Goal: Transaction & Acquisition: Purchase product/service

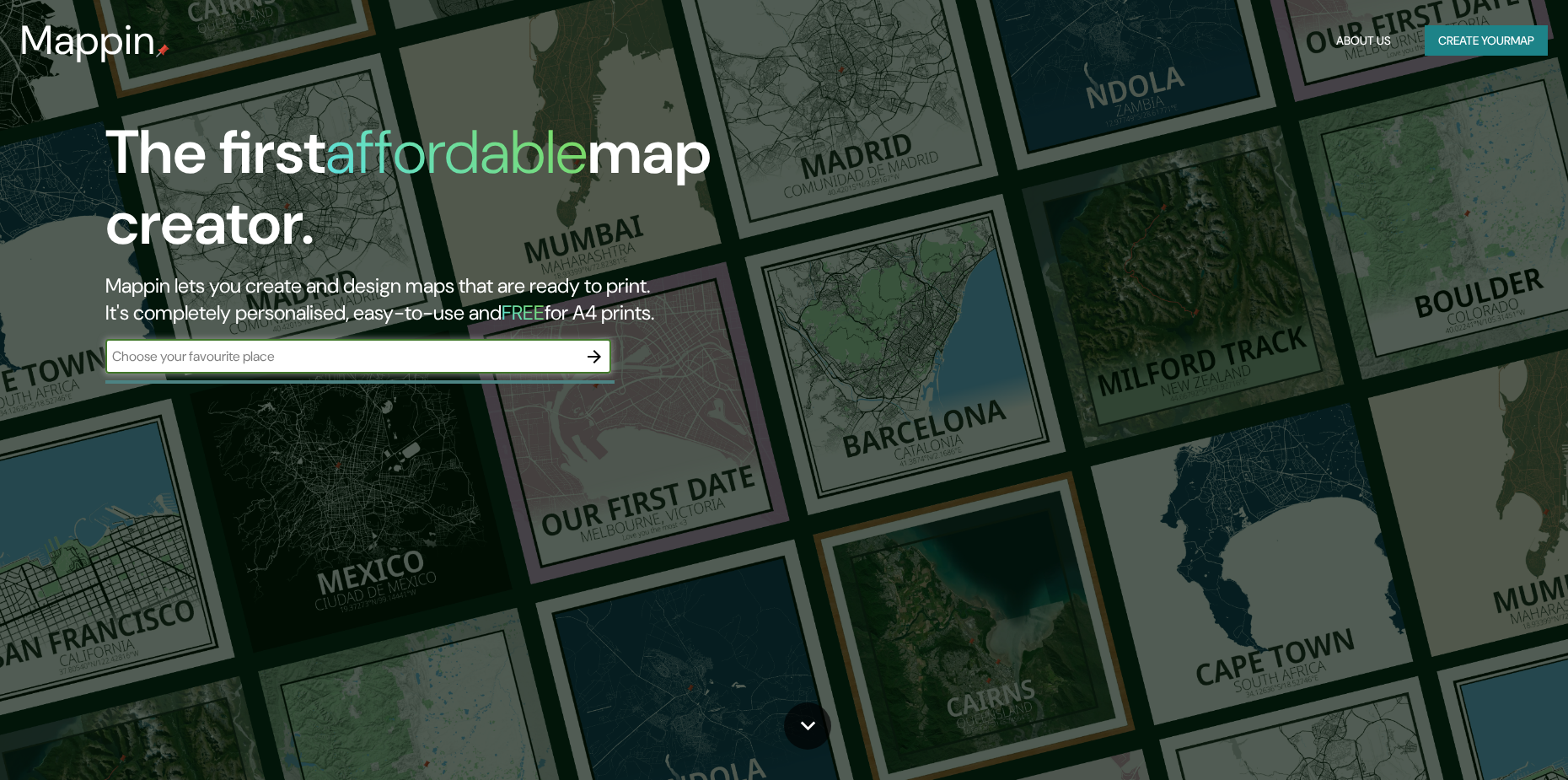
click at [425, 364] on input "text" at bounding box center [341, 356] width 472 height 20
type input "fair view"
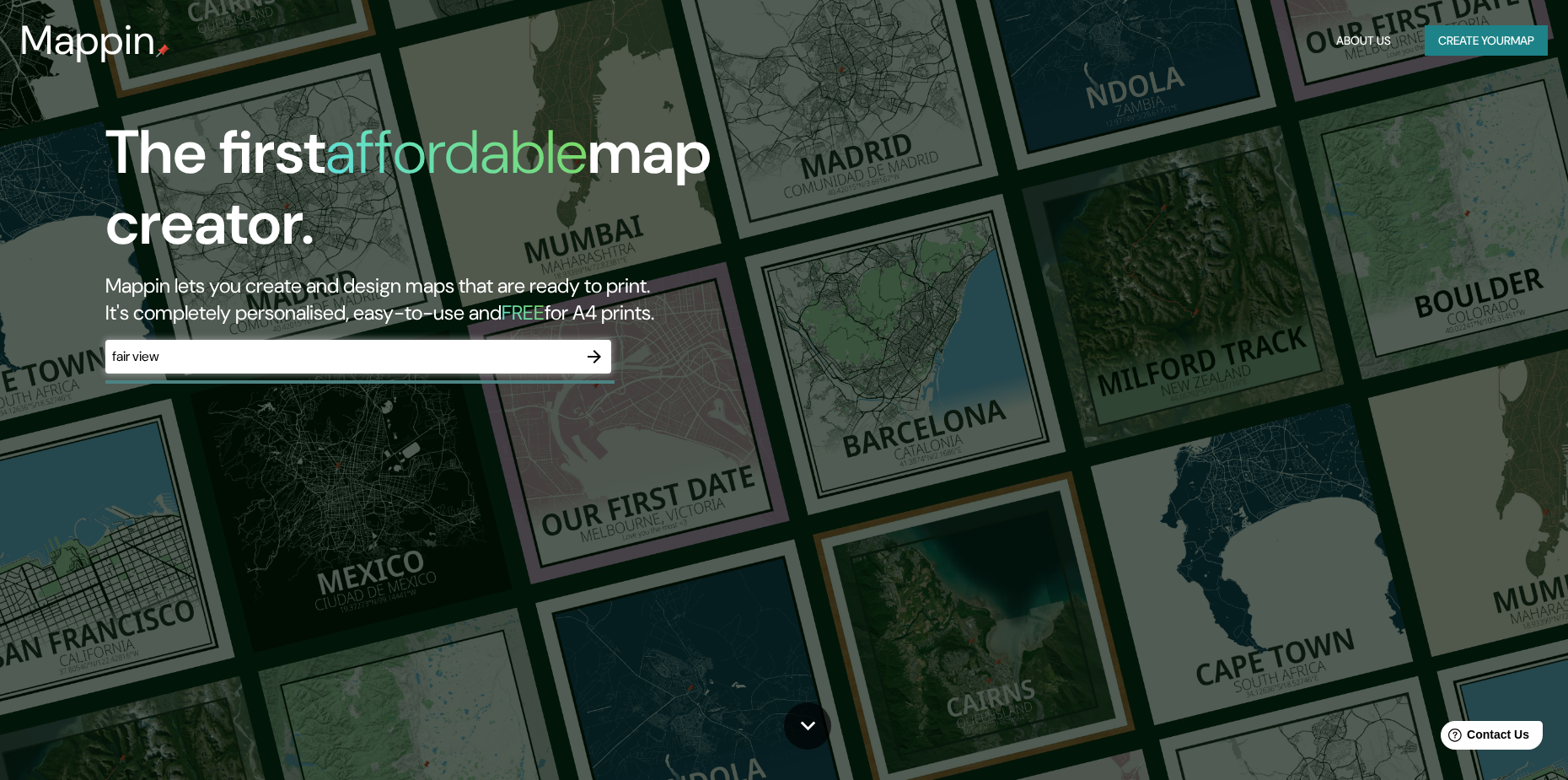
drag, startPoint x: 671, startPoint y: 394, endPoint x: 634, endPoint y: 384, distance: 38.3
click at [670, 395] on div "The first affordable map creator. Mappin lets you create and design maps that a…" at bounding box center [784, 390] width 1568 height 780
click at [604, 360] on button "button" at bounding box center [594, 356] width 34 height 34
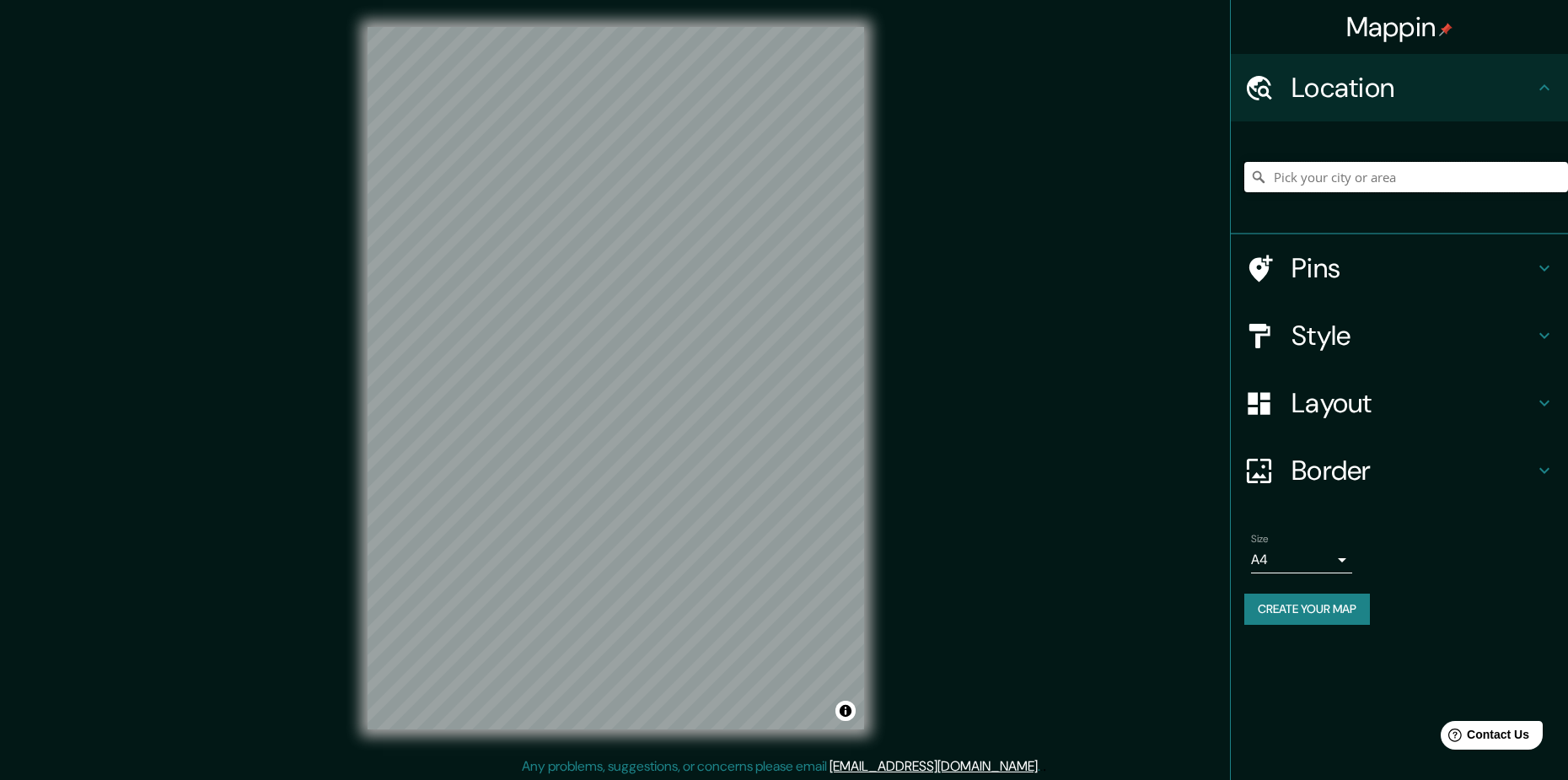
click at [1317, 175] on input "Pick your city or area" at bounding box center [1406, 177] width 324 height 31
paste input "[GEOGRAPHIC_DATA]"
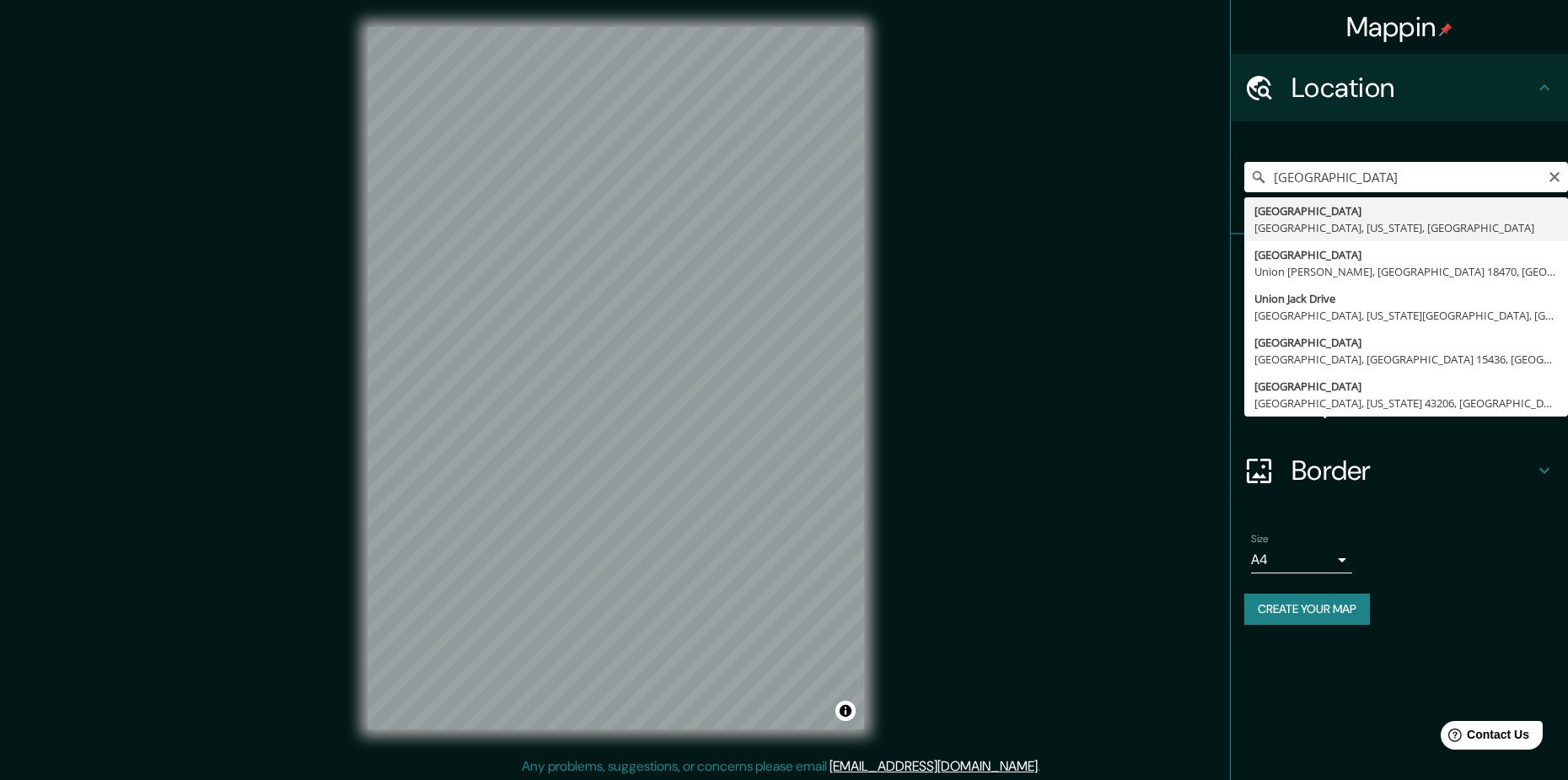
type input "[GEOGRAPHIC_DATA], [GEOGRAPHIC_DATA], [US_STATE], [GEOGRAPHIC_DATA]"
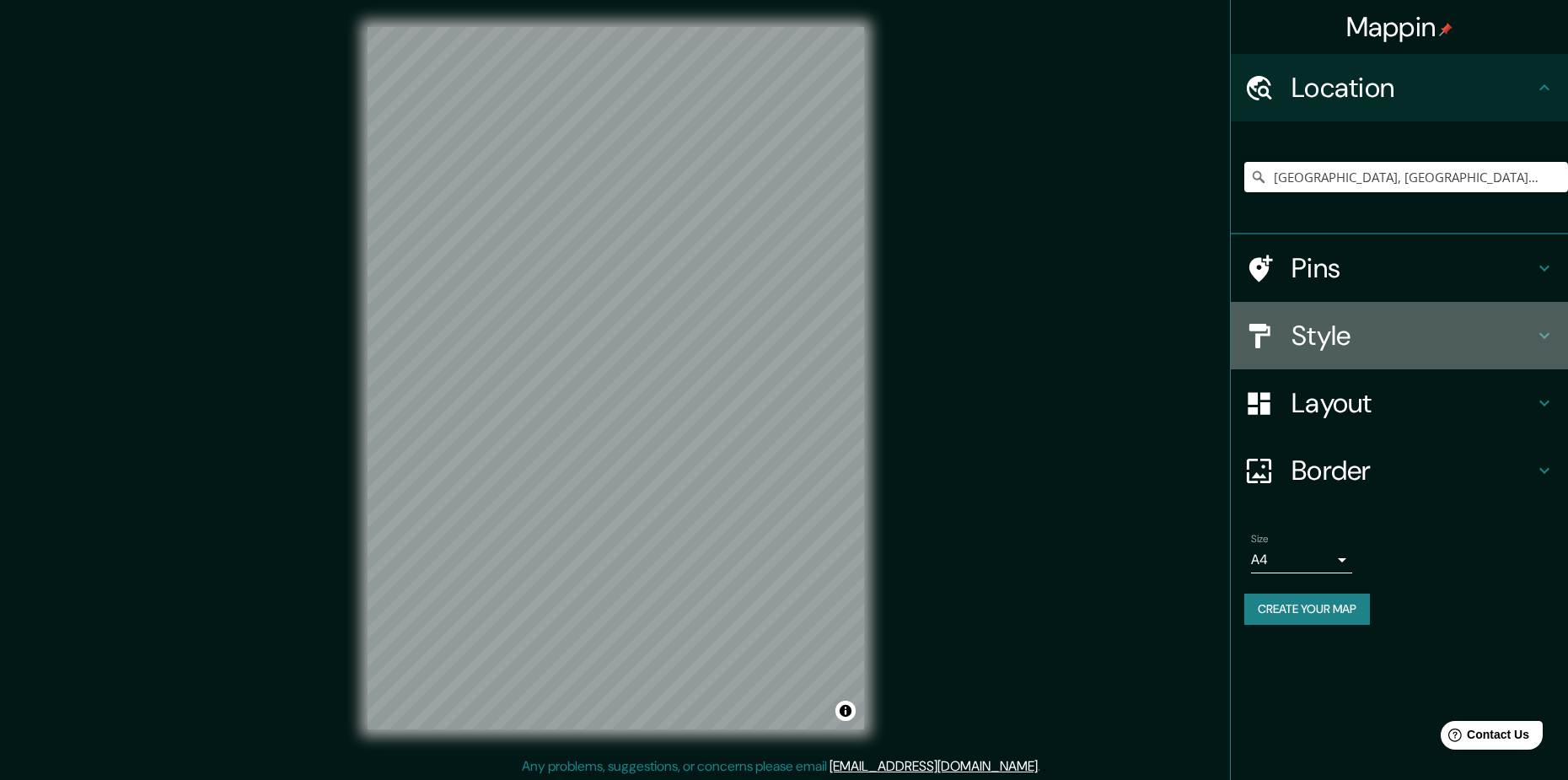
click at [1301, 327] on h4 "Style" at bounding box center [1413, 336] width 242 height 34
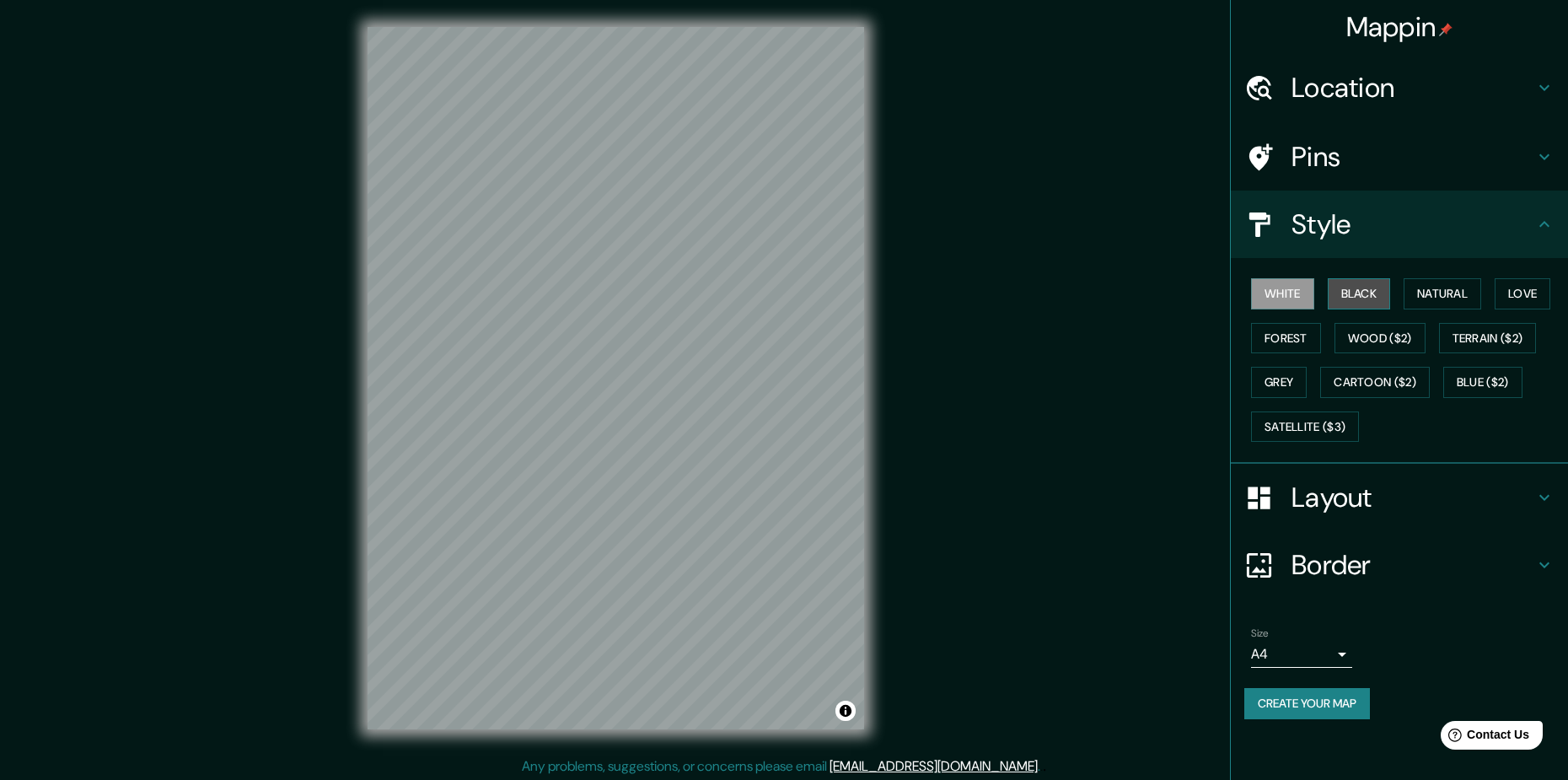
click at [1354, 298] on button "Black" at bounding box center [1359, 294] width 63 height 31
click at [1406, 303] on button "Natural" at bounding box center [1442, 294] width 77 height 31
click at [1376, 301] on button "Black" at bounding box center [1359, 294] width 63 height 31
click at [1367, 387] on button "Cartoon ($2)" at bounding box center [1375, 382] width 109 height 31
click at [1363, 290] on button "Black" at bounding box center [1359, 294] width 63 height 31
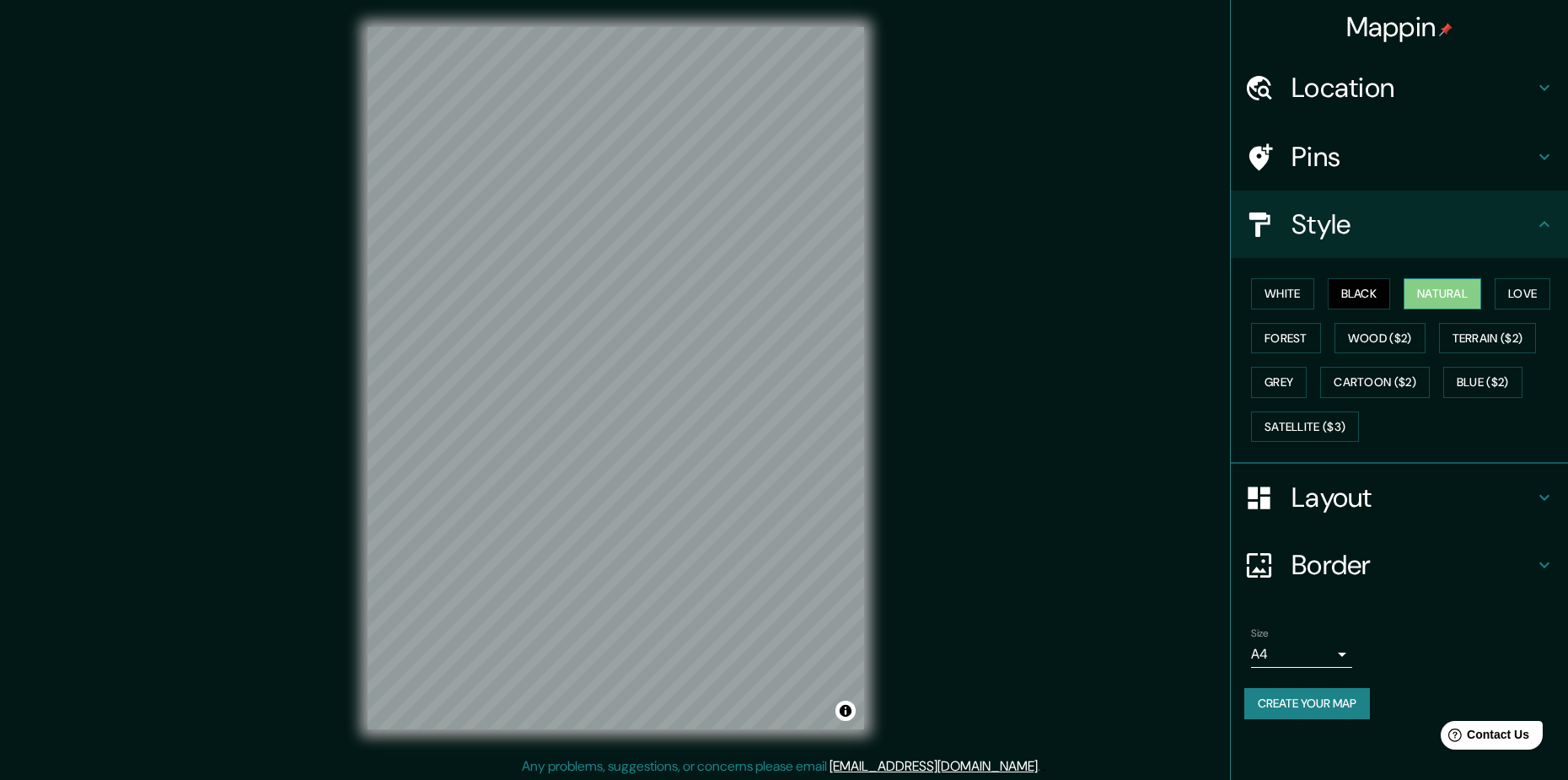
click at [1429, 296] on button "Natural" at bounding box center [1442, 294] width 77 height 31
click at [1520, 291] on button "Love" at bounding box center [1522, 294] width 56 height 31
click at [1467, 304] on button "Natural" at bounding box center [1442, 294] width 77 height 31
click at [1371, 495] on h4 "Layout" at bounding box center [1413, 497] width 242 height 34
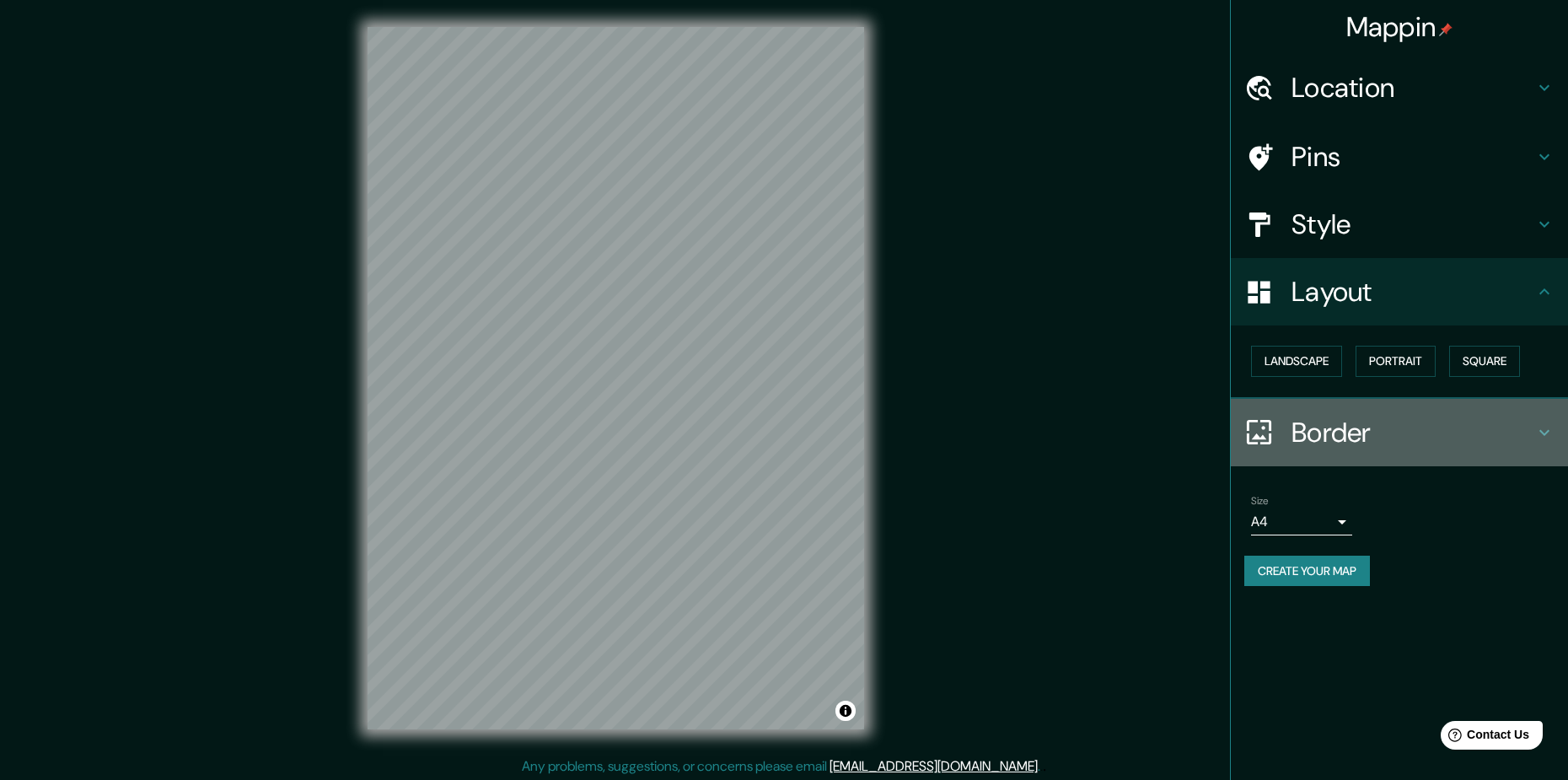
click at [1363, 445] on h4 "Border" at bounding box center [1413, 433] width 242 height 34
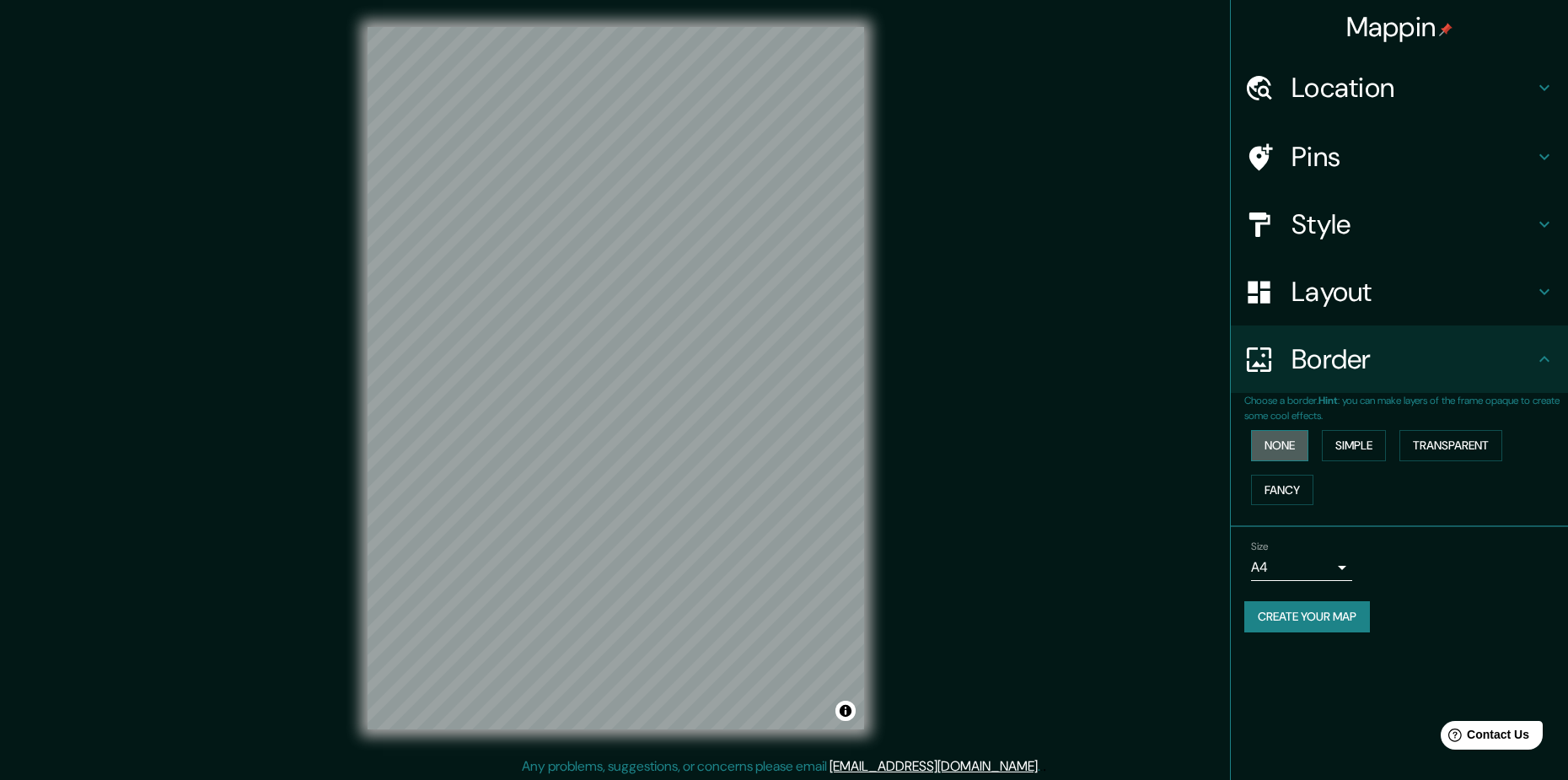
click at [1288, 450] on button "None" at bounding box center [1280, 445] width 57 height 31
click at [1288, 490] on button "Fancy" at bounding box center [1282, 490] width 62 height 31
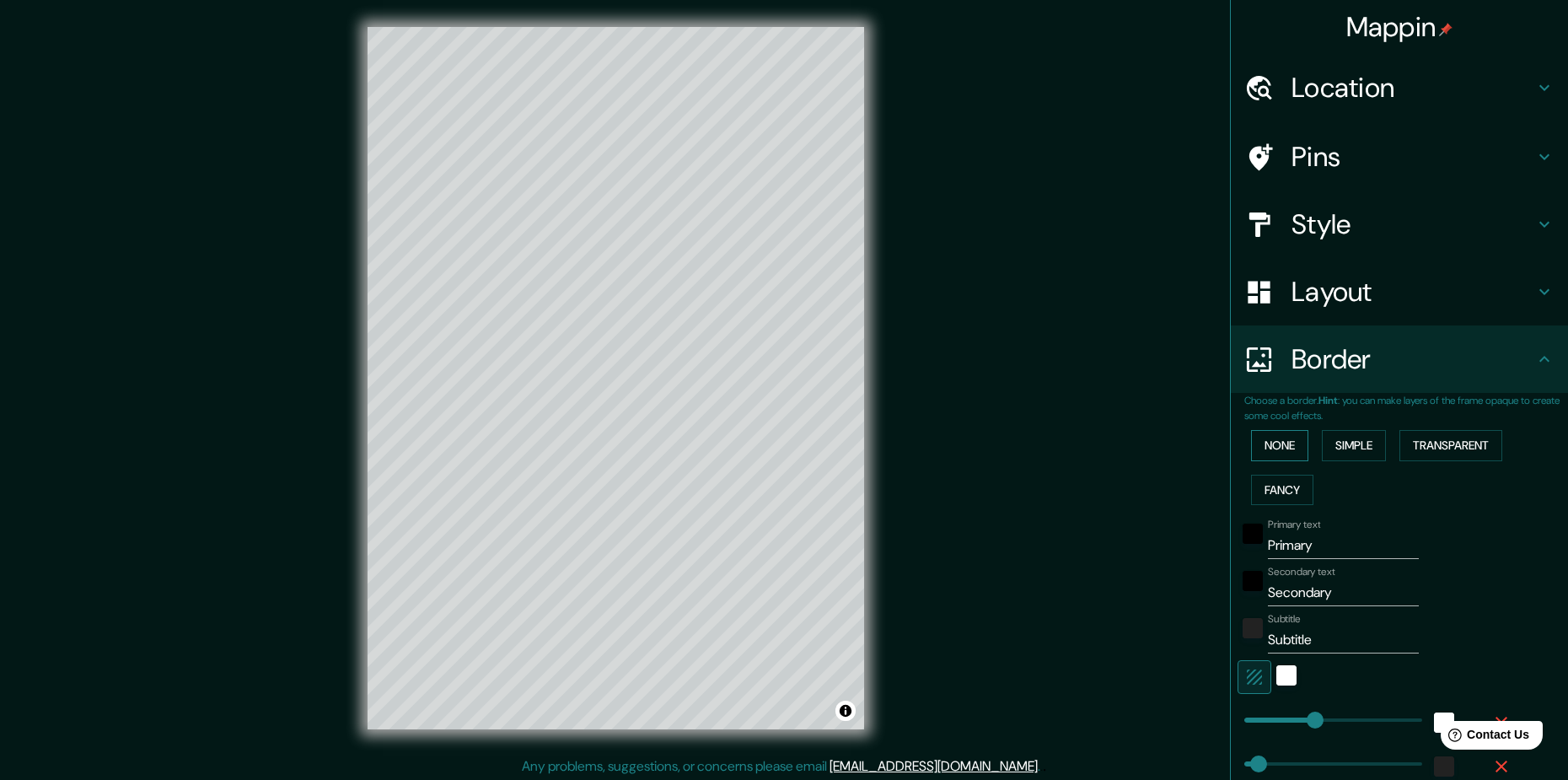
click at [1262, 447] on button "None" at bounding box center [1280, 445] width 57 height 31
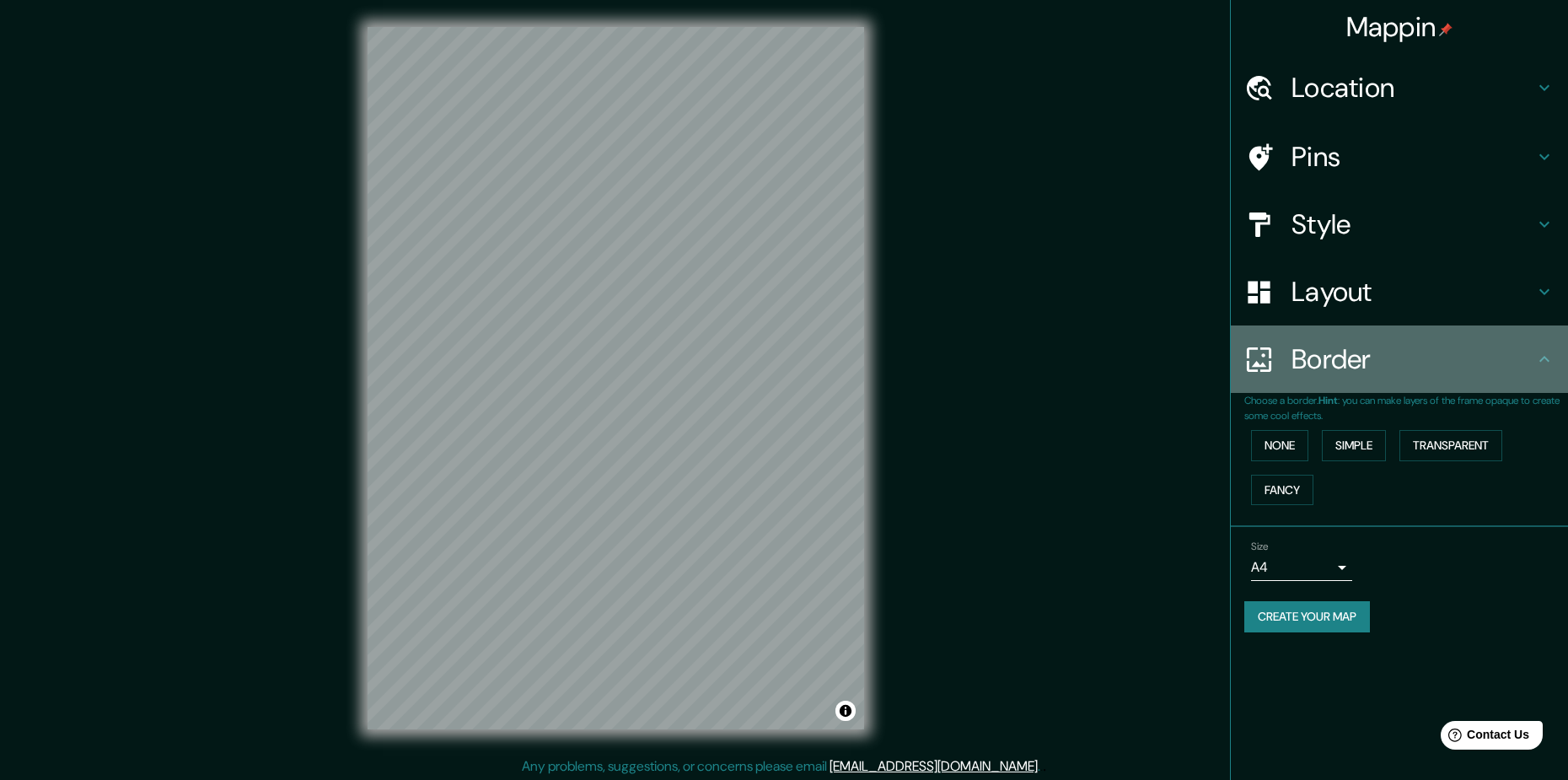
click at [1295, 359] on h4 "Border" at bounding box center [1413, 359] width 242 height 34
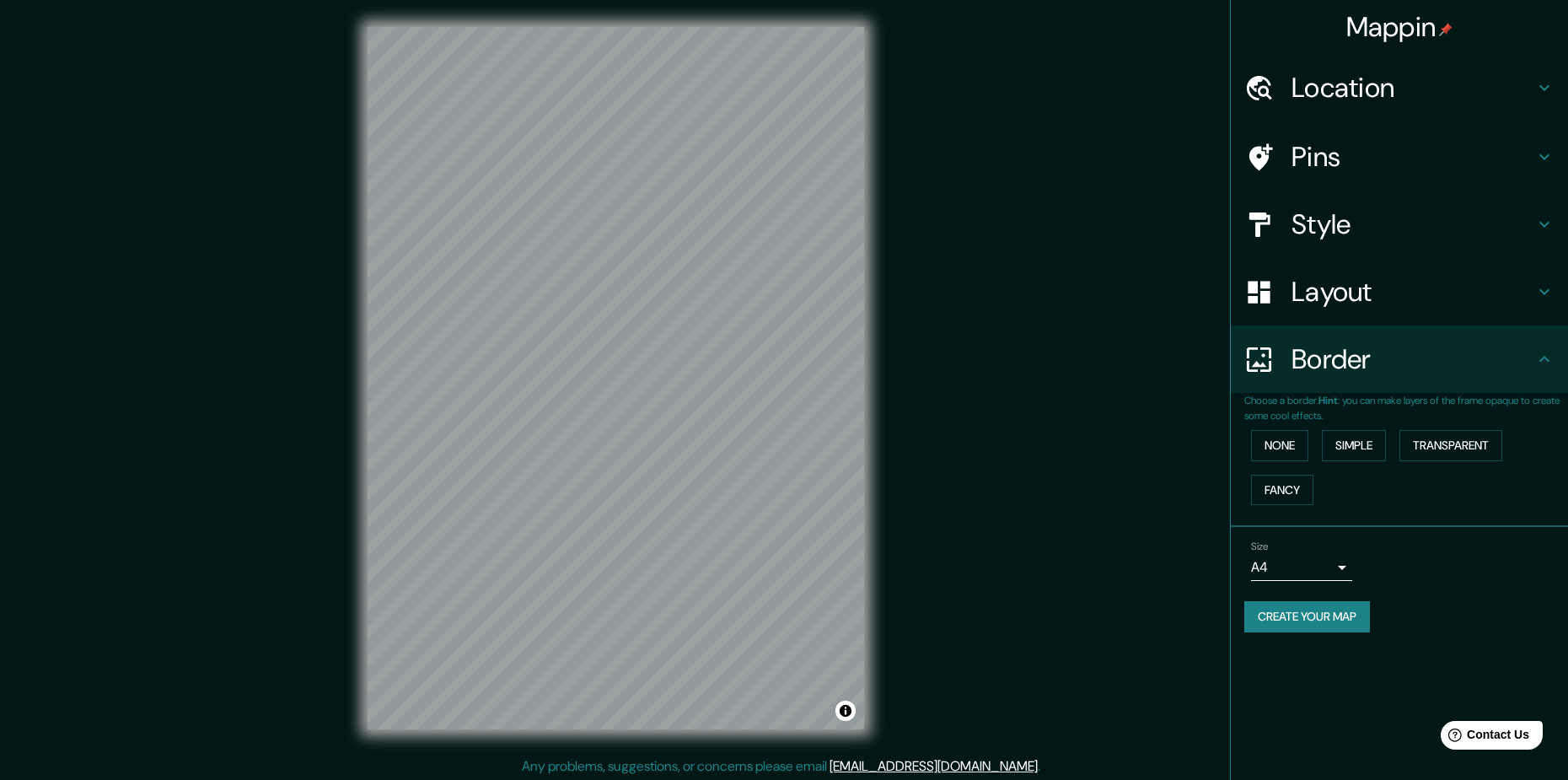
click at [1344, 180] on div "Pins" at bounding box center [1399, 156] width 337 height 67
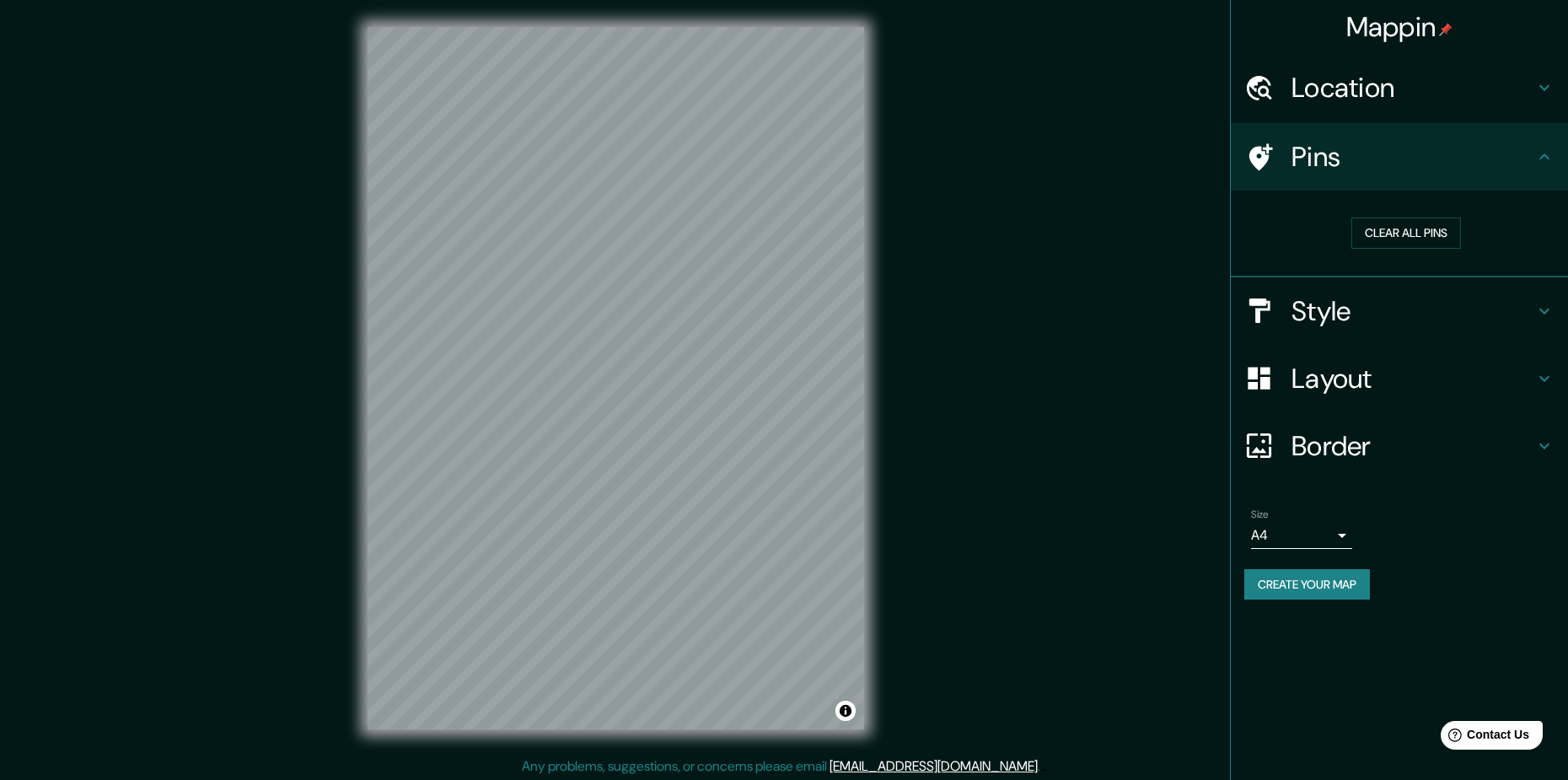
click at [1354, 110] on div "Location" at bounding box center [1399, 87] width 337 height 67
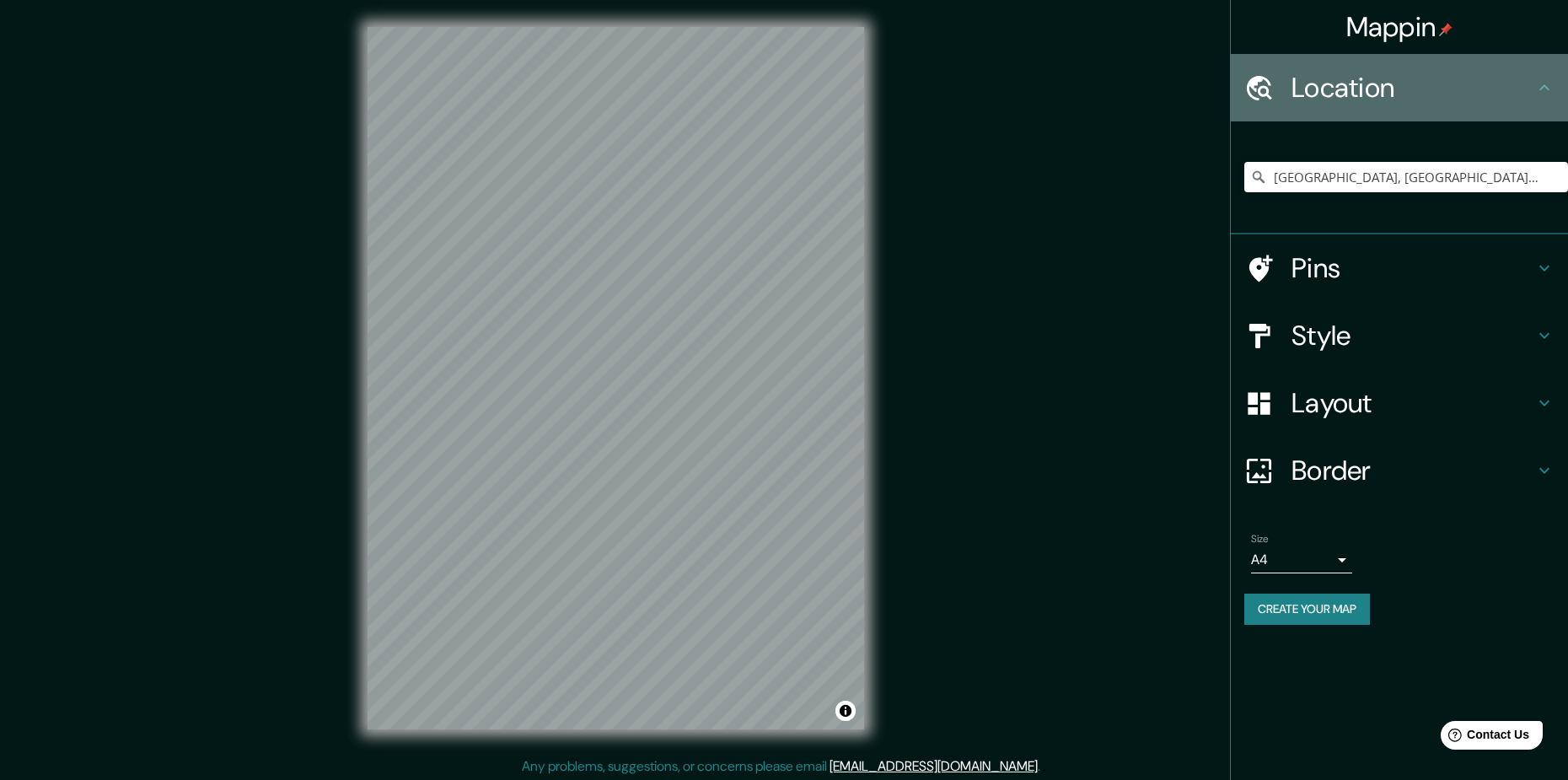
click at [1347, 99] on h4 "Location" at bounding box center [1413, 88] width 242 height 34
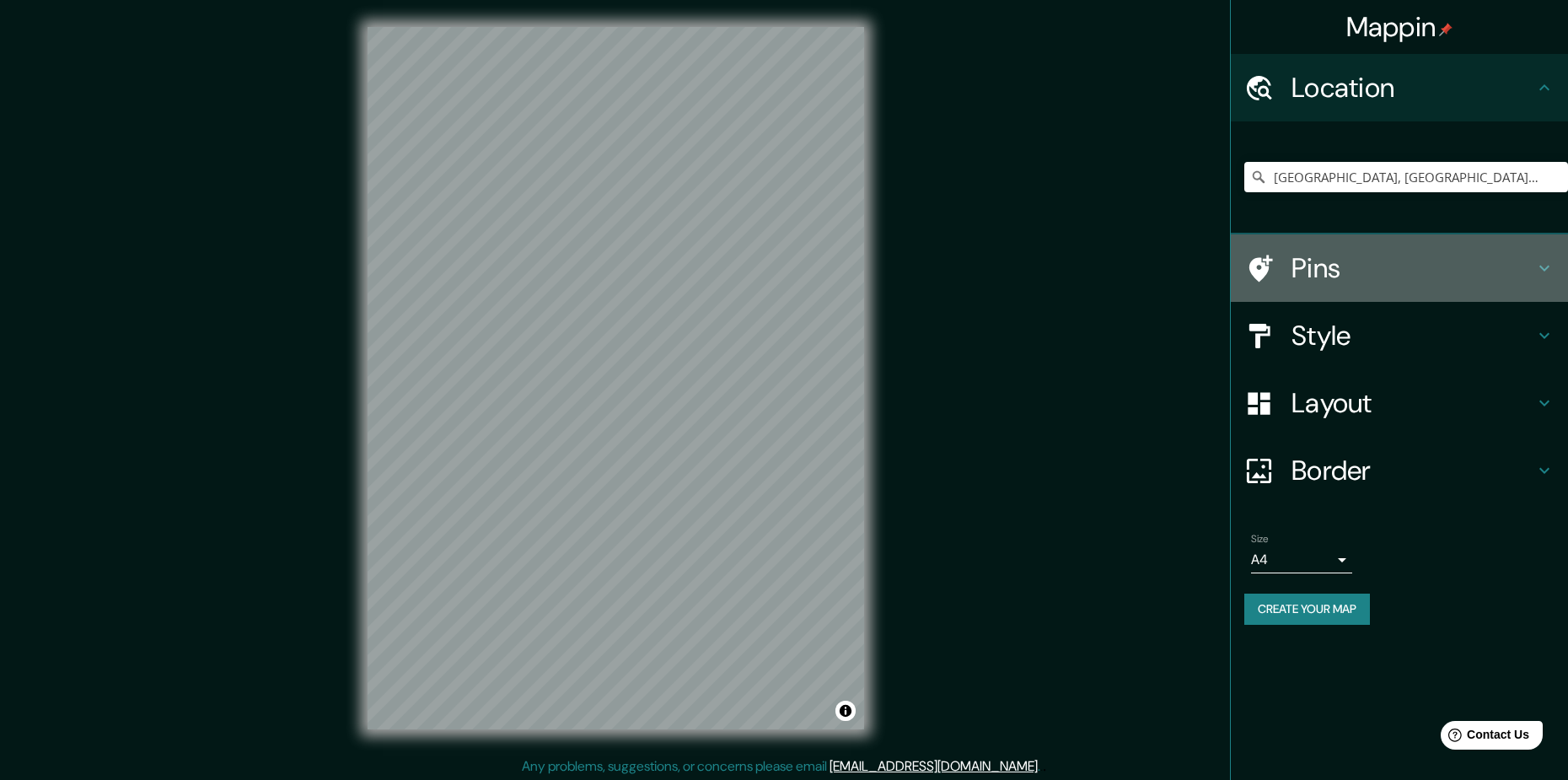
click at [1329, 264] on h4 "Pins" at bounding box center [1413, 268] width 242 height 34
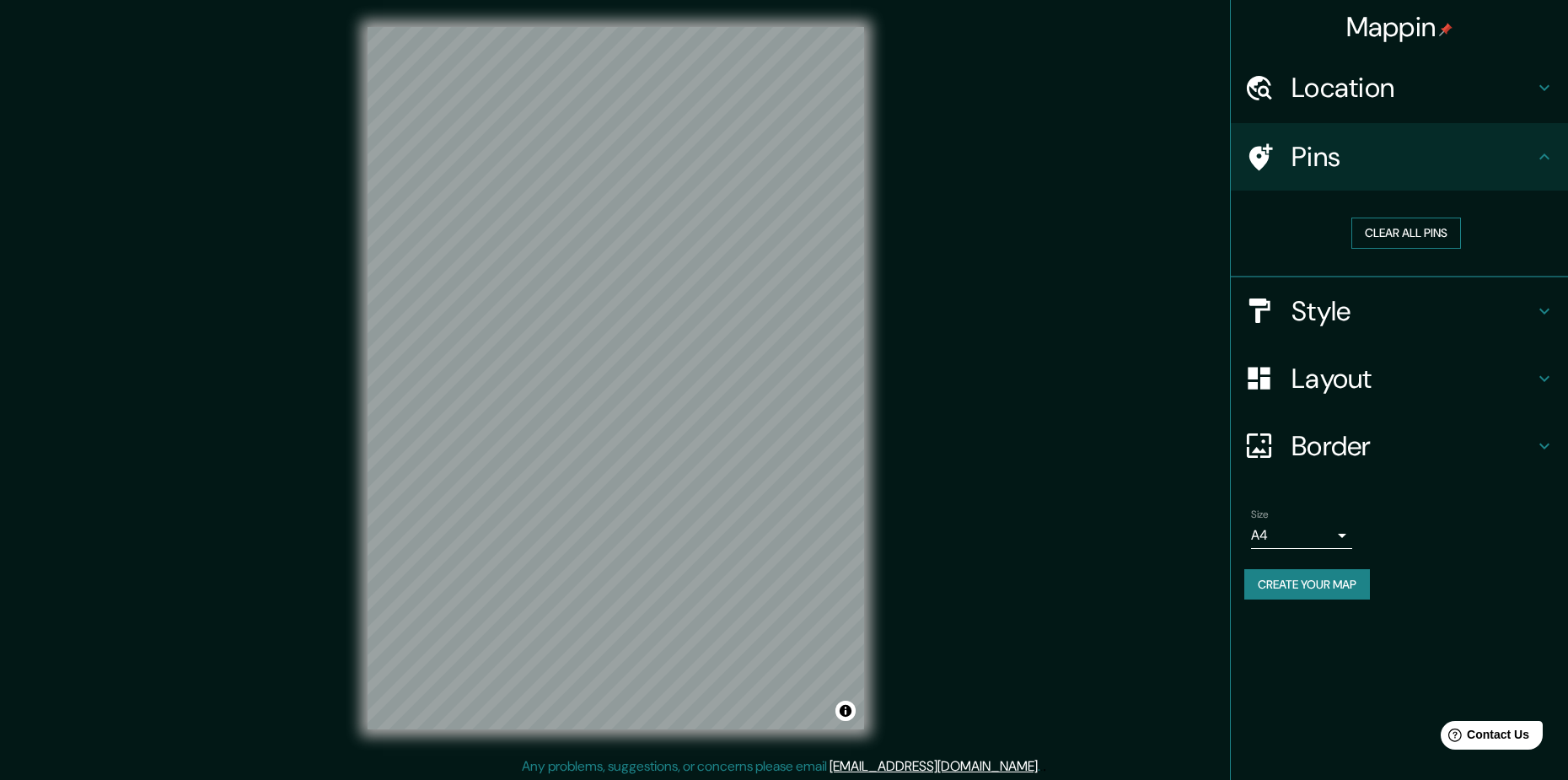
click at [1380, 234] on button "Clear all pins" at bounding box center [1406, 232] width 109 height 31
click at [1291, 326] on div "Style" at bounding box center [1399, 311] width 337 height 67
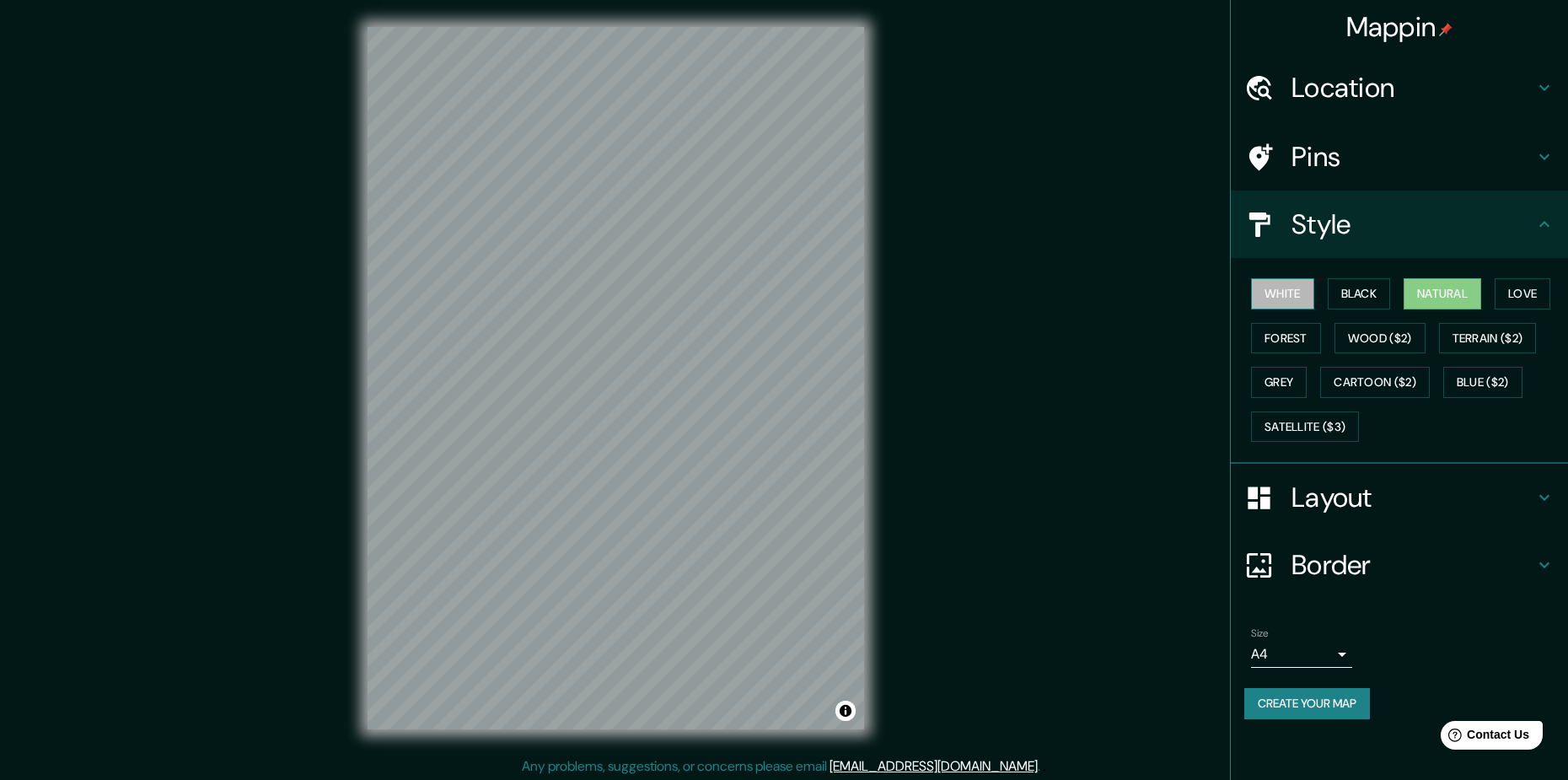
click at [1281, 292] on button "White" at bounding box center [1283, 294] width 63 height 31
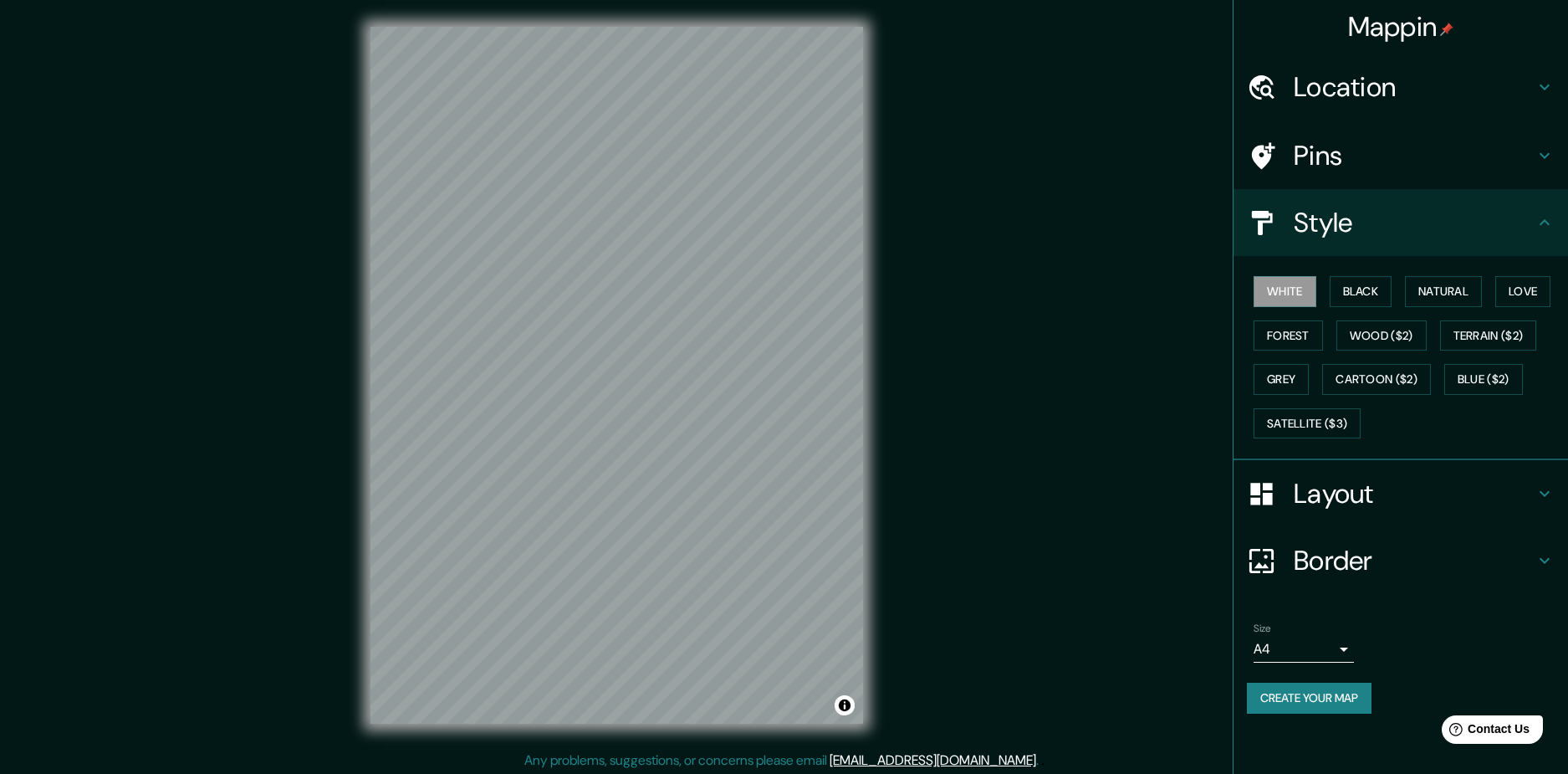
click at [1286, 649] on body "Mappin Location [GEOGRAPHIC_DATA], [GEOGRAPHIC_DATA], [US_STATE], [GEOGRAPHIC_D…" at bounding box center [784, 387] width 1568 height 774
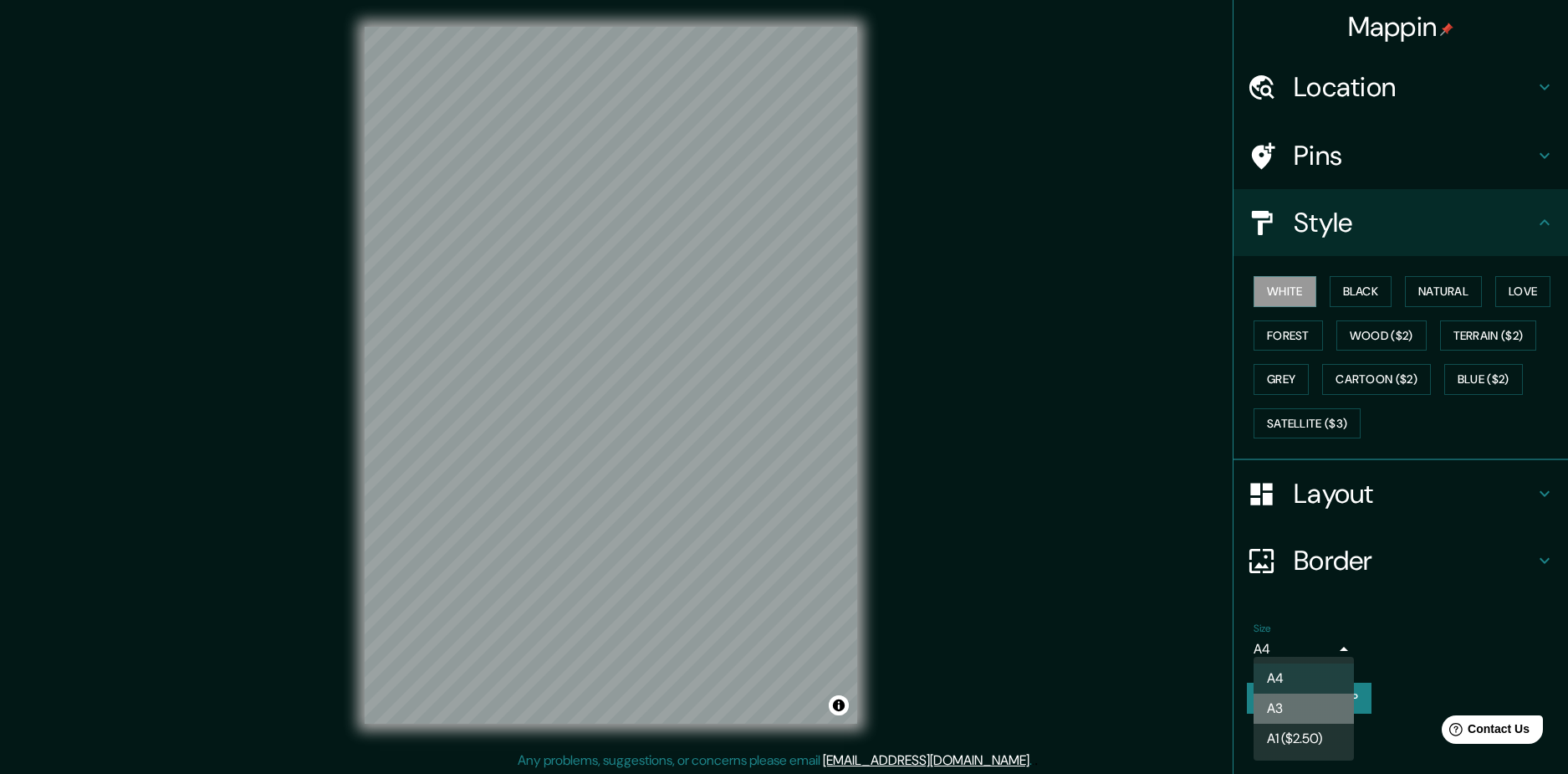
click at [1297, 711] on li "A3" at bounding box center [1304, 709] width 101 height 30
type input "a4"
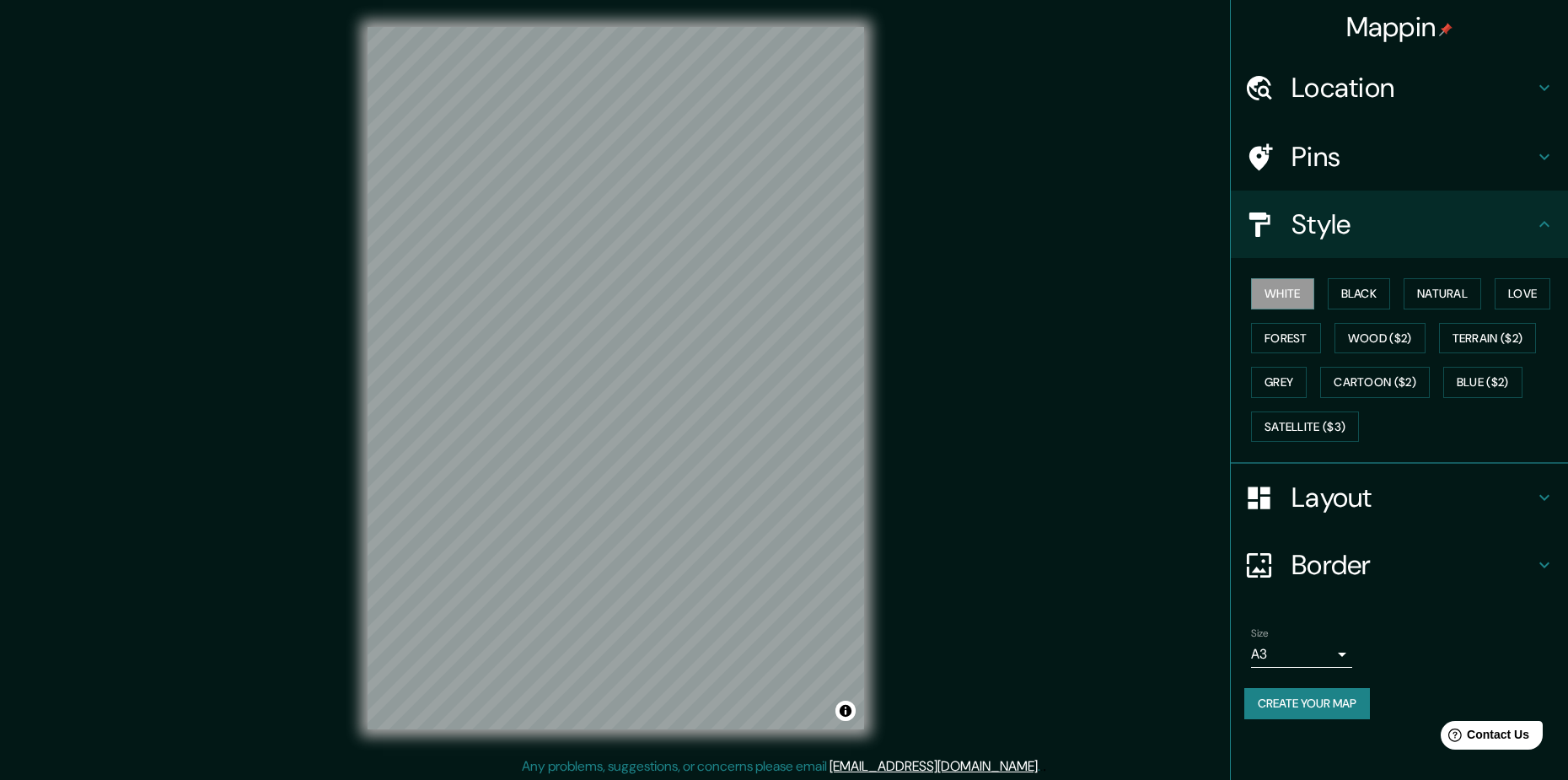
click at [1325, 694] on button "Create your map" at bounding box center [1307, 703] width 126 height 31
click at [1289, 697] on button "Create your map" at bounding box center [1307, 703] width 126 height 31
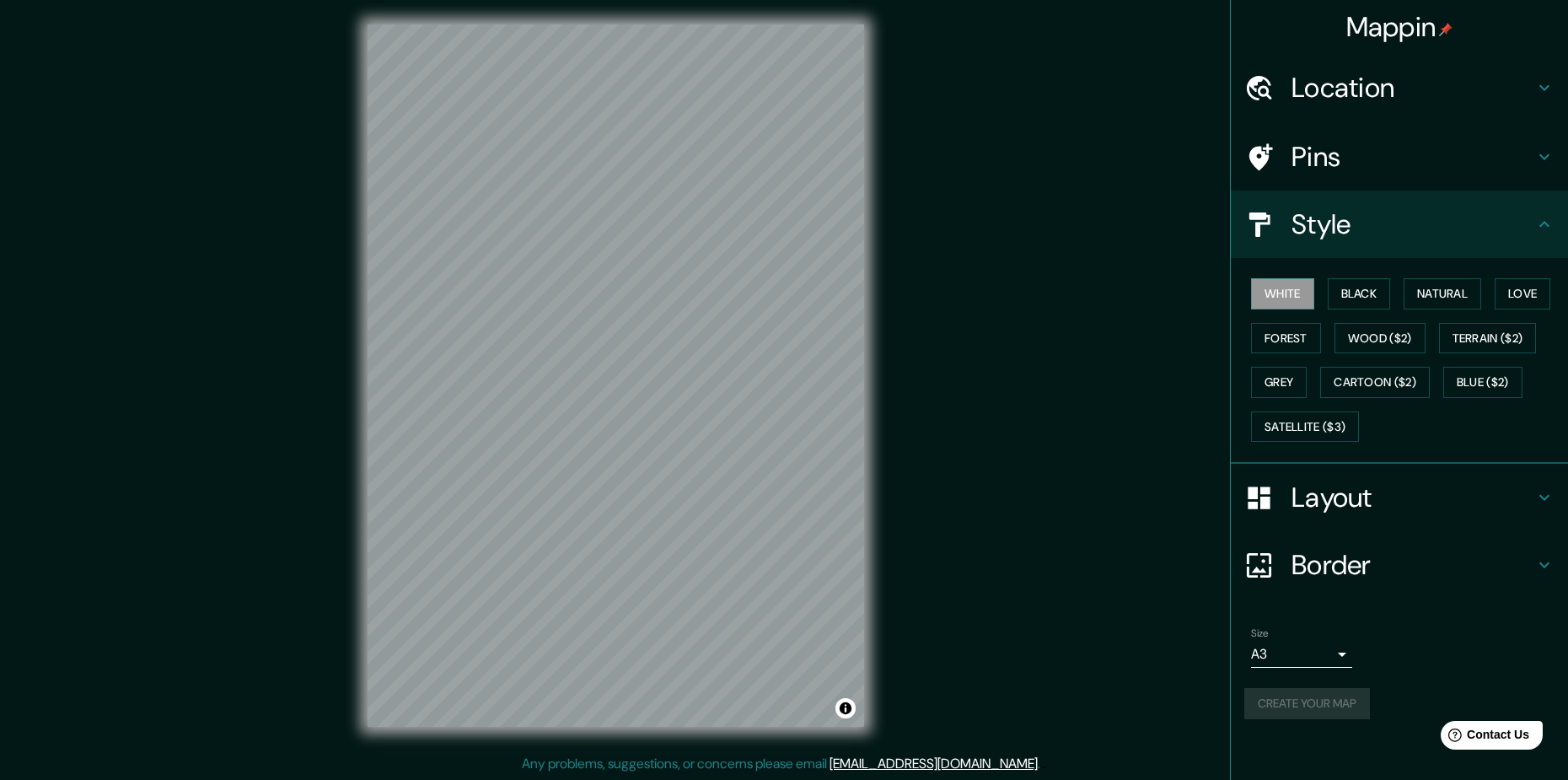
scroll to position [4, 0]
click at [1300, 709] on button "Create your map" at bounding box center [1307, 703] width 126 height 31
